Goal: Obtain resource: Download file/media

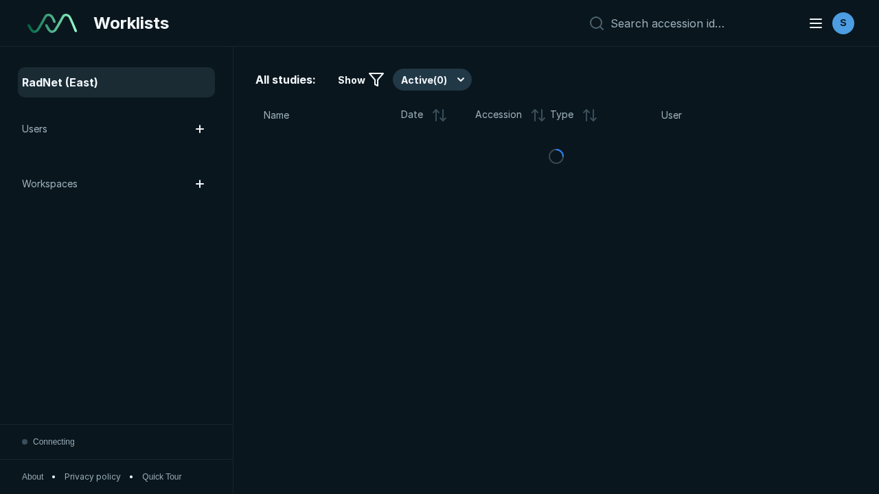
scroll to position [3749, 5719]
